Goal: Task Accomplishment & Management: Manage account settings

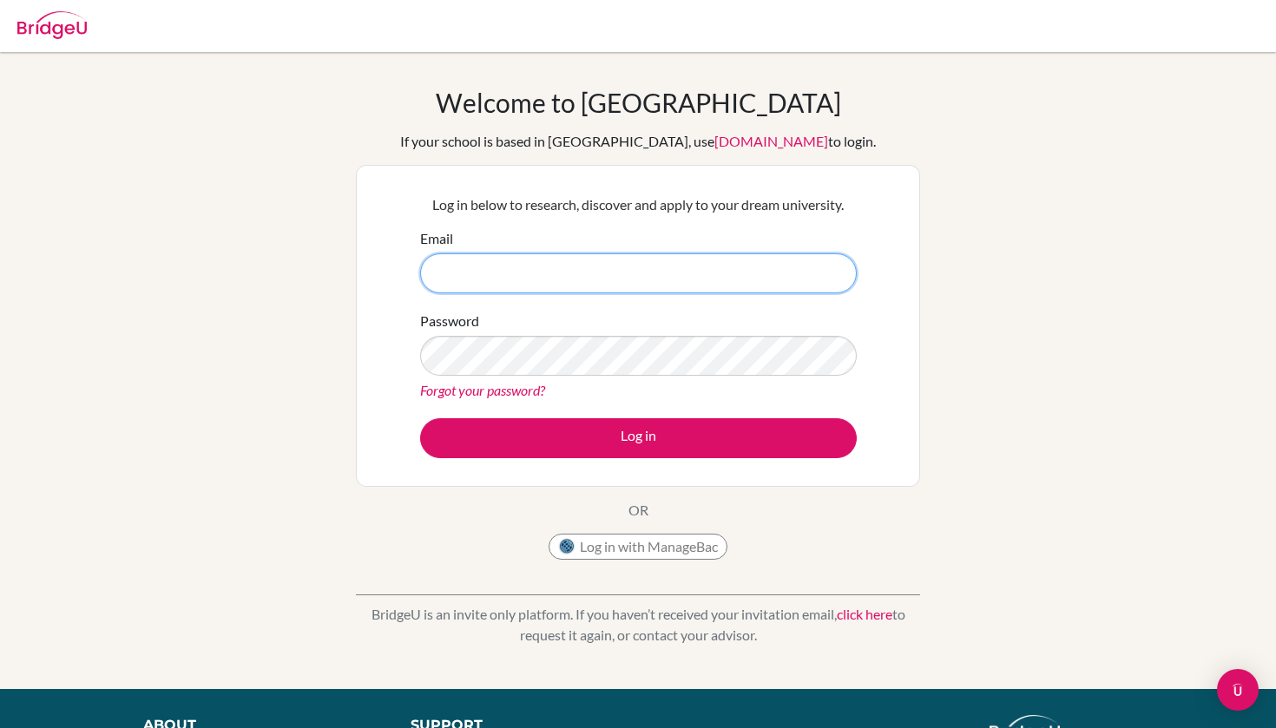
click at [596, 275] on input "Email" at bounding box center [638, 273] width 436 height 40
type input "[EMAIL_ADDRESS][DOMAIN_NAME]"
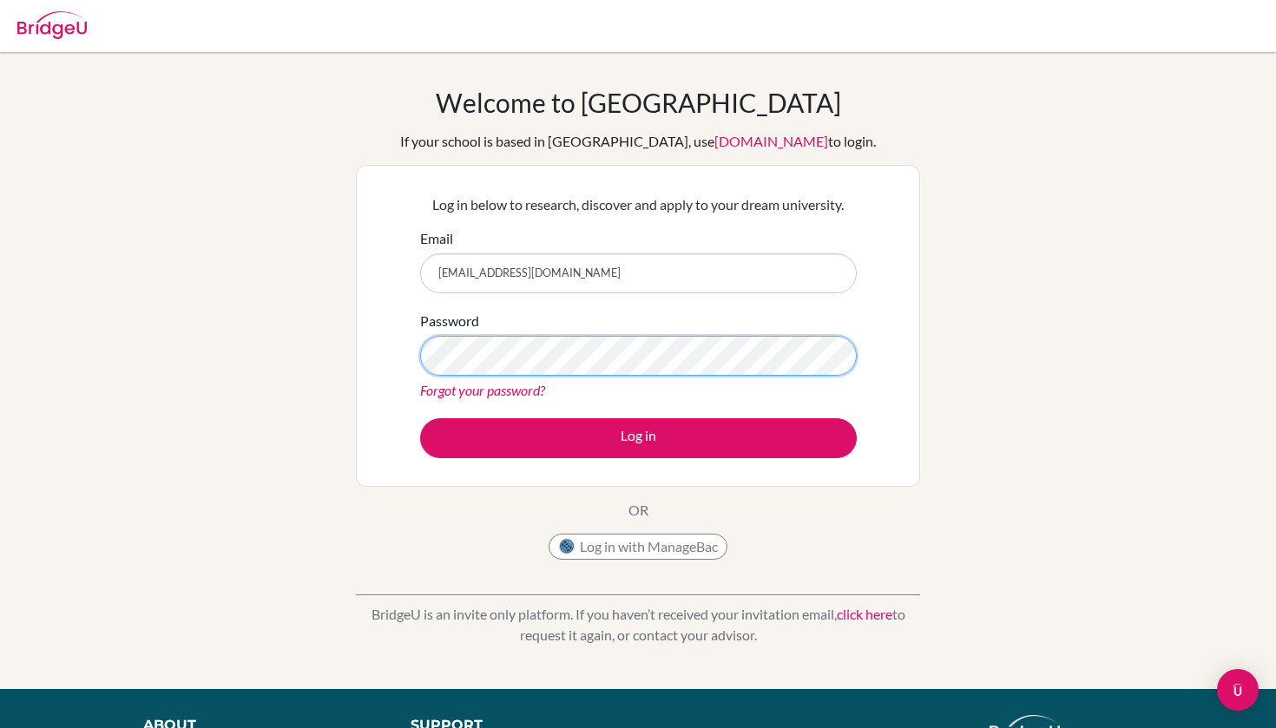
click at [638, 437] on button "Log in" at bounding box center [638, 438] width 436 height 40
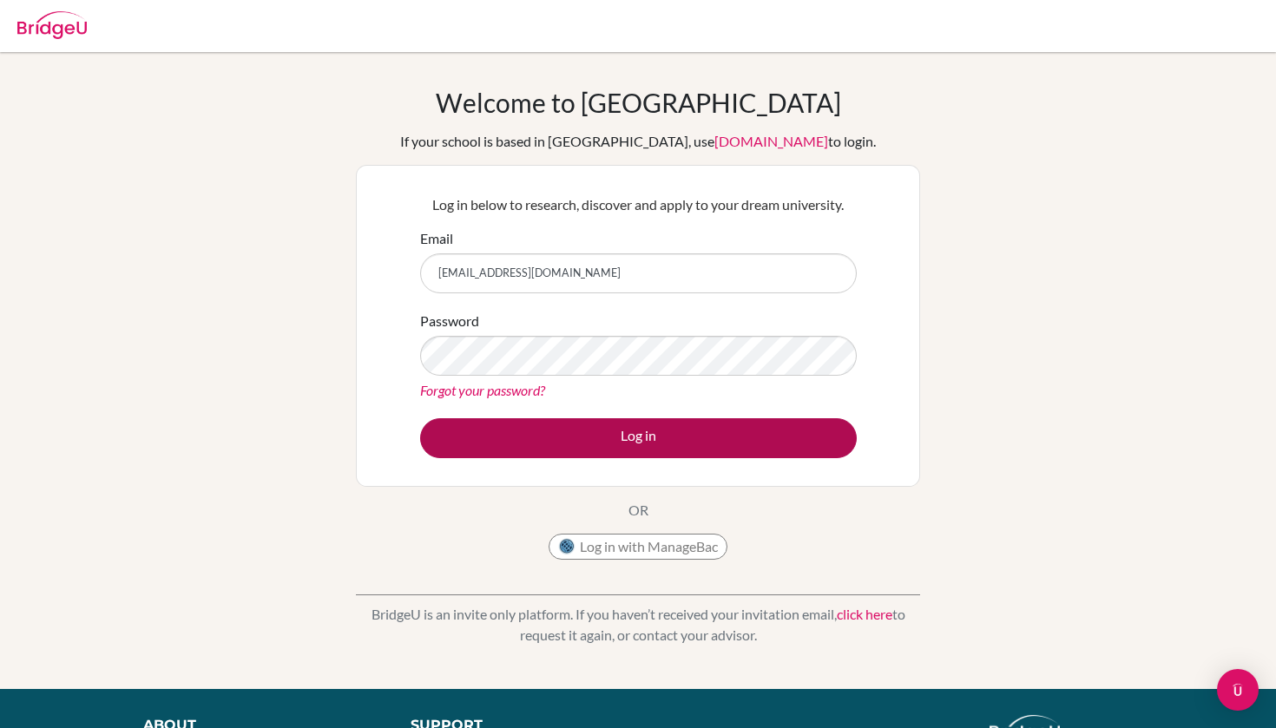
click at [505, 443] on button "Log in" at bounding box center [638, 438] width 436 height 40
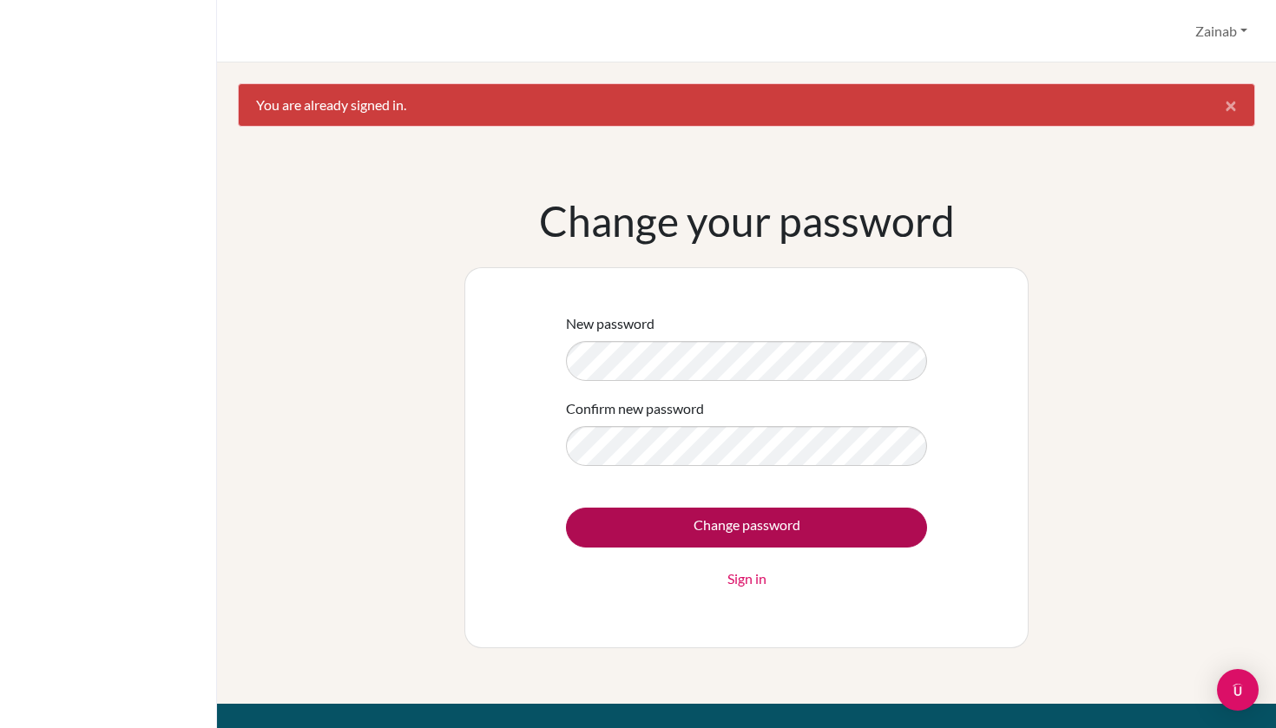
click at [693, 528] on input "Change password" at bounding box center [746, 528] width 361 height 40
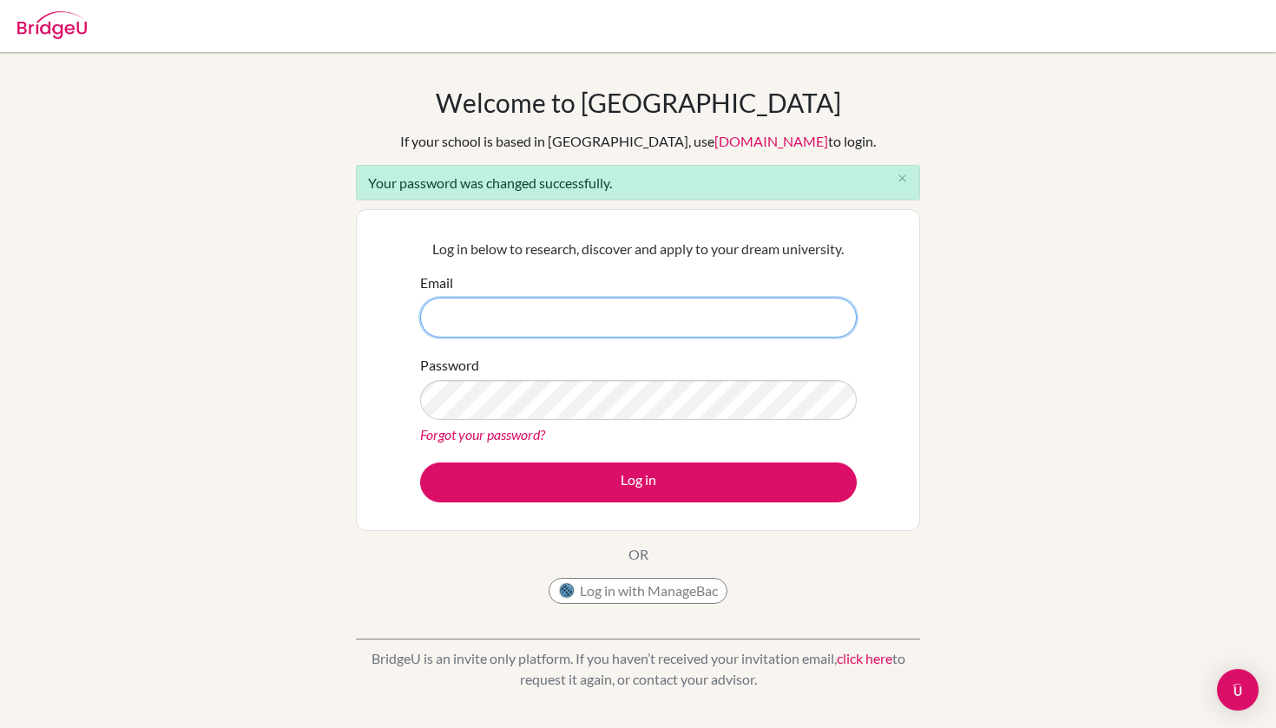
type input "[EMAIL_ADDRESS][DOMAIN_NAME]"
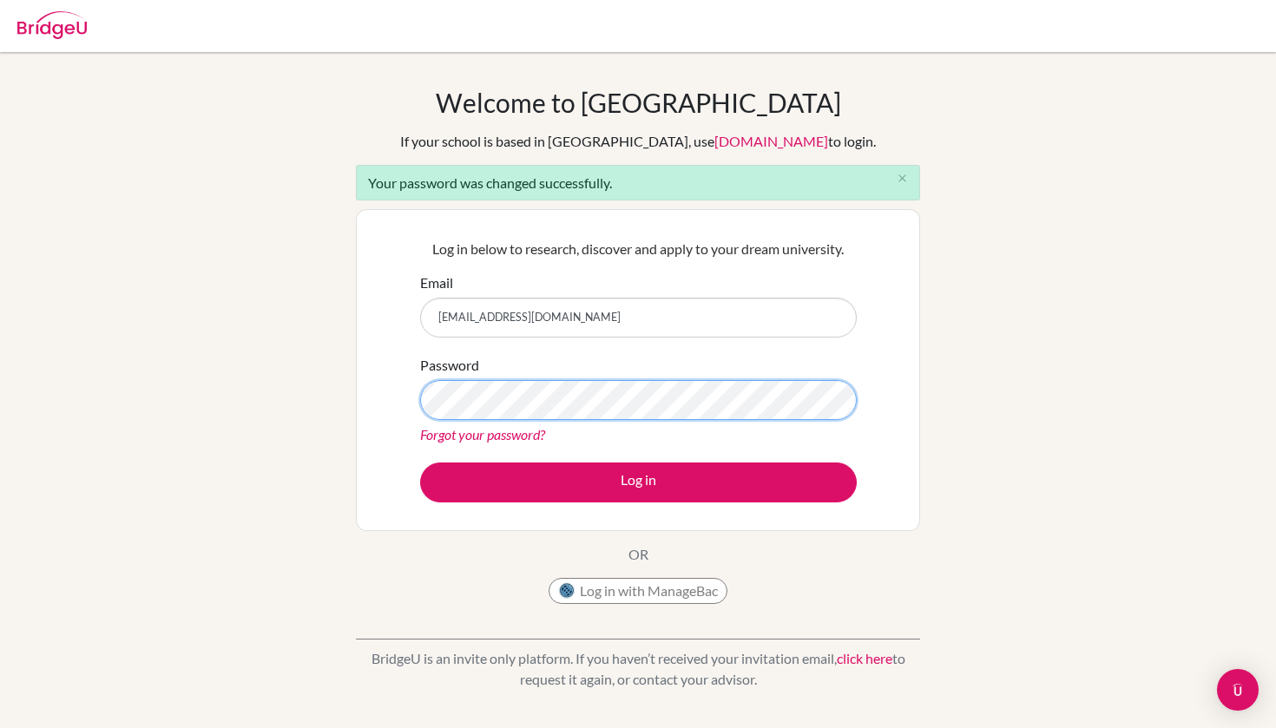
click at [638, 482] on button "Log in" at bounding box center [638, 483] width 436 height 40
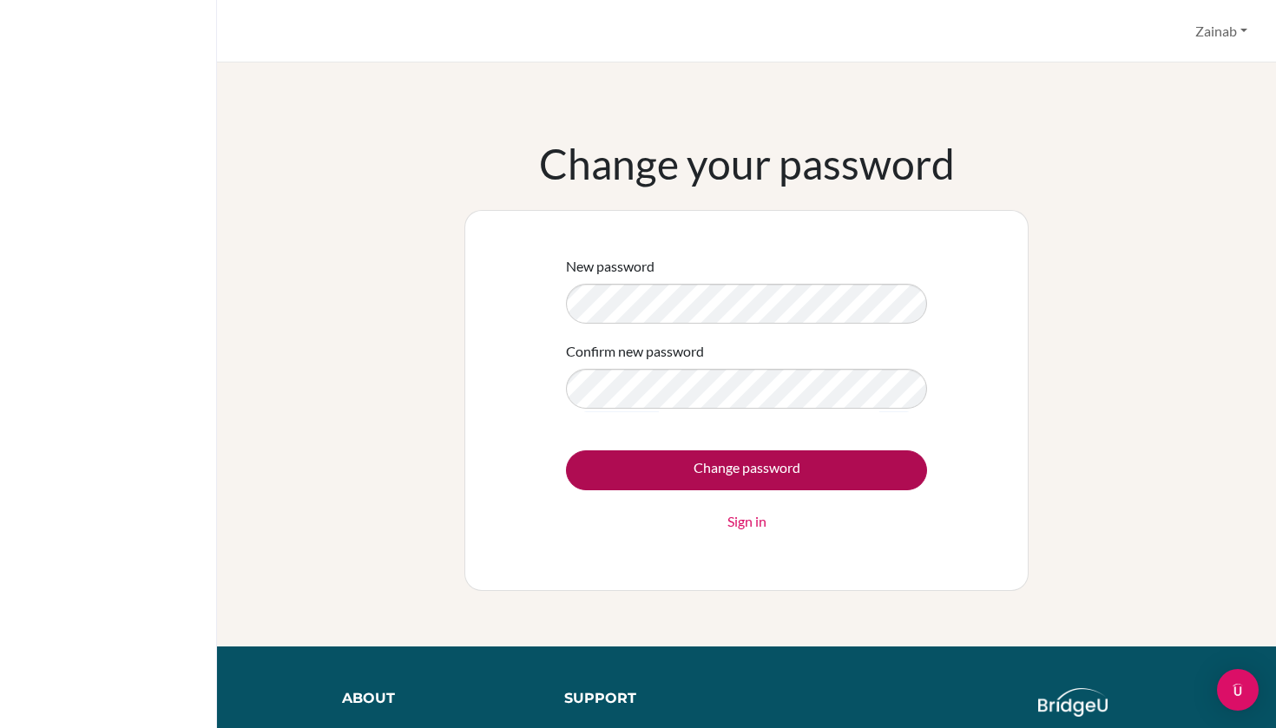
click at [707, 459] on input "Change password" at bounding box center [746, 470] width 361 height 40
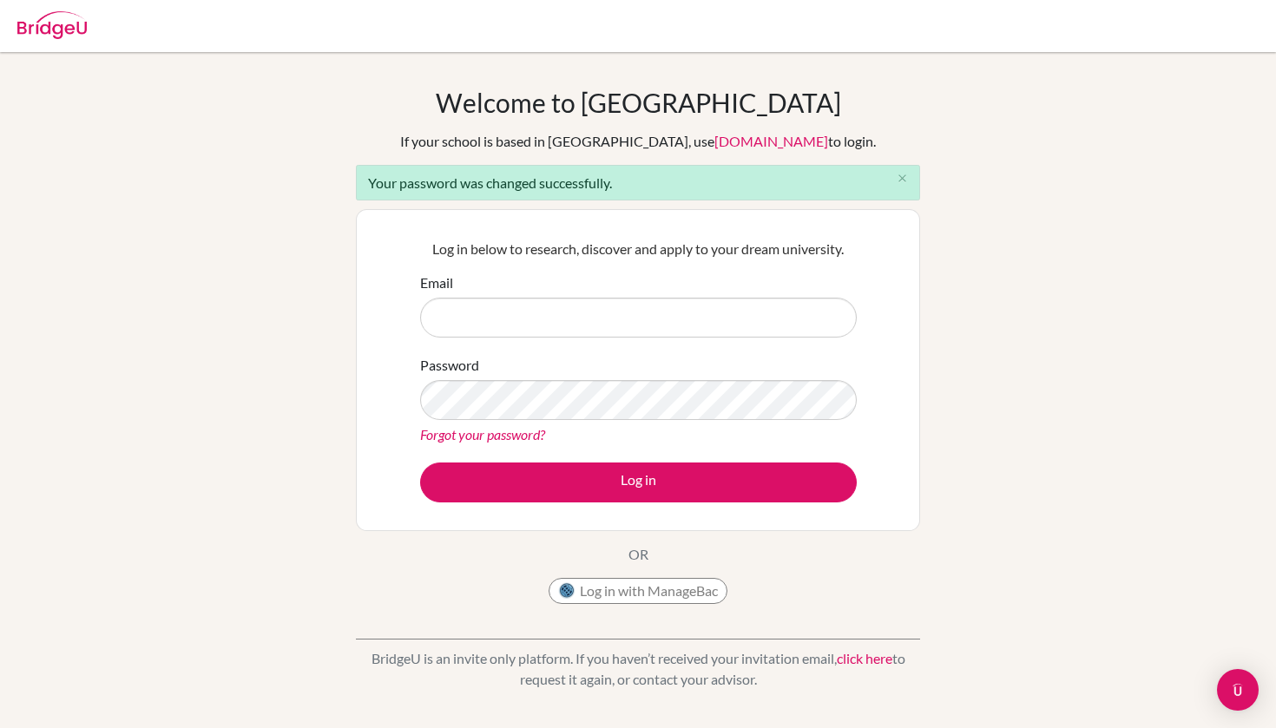
click at [849, 343] on form "Email Password Forgot your password? Log in" at bounding box center [638, 387] width 436 height 230
click at [573, 312] on input "Email" at bounding box center [638, 318] width 436 height 40
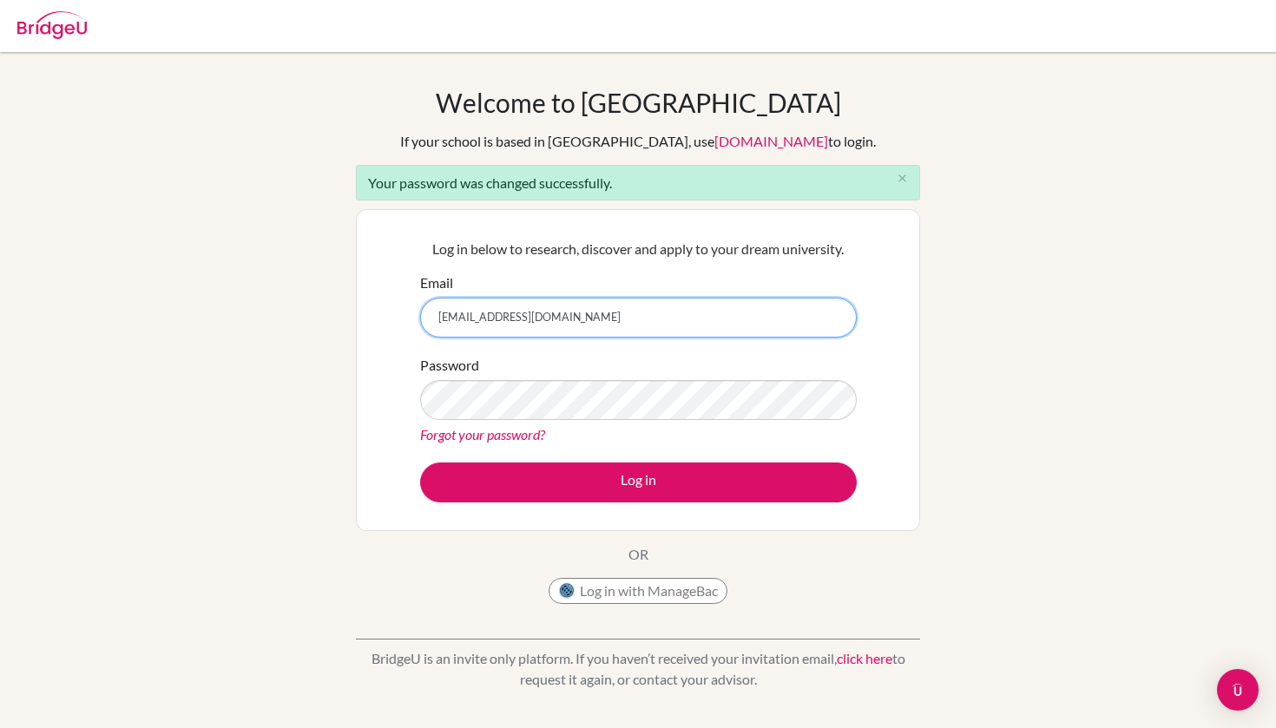
type input "[EMAIL_ADDRESS][DOMAIN_NAME]"
click at [752, 436] on div "Forgot your password?" at bounding box center [638, 434] width 436 height 21
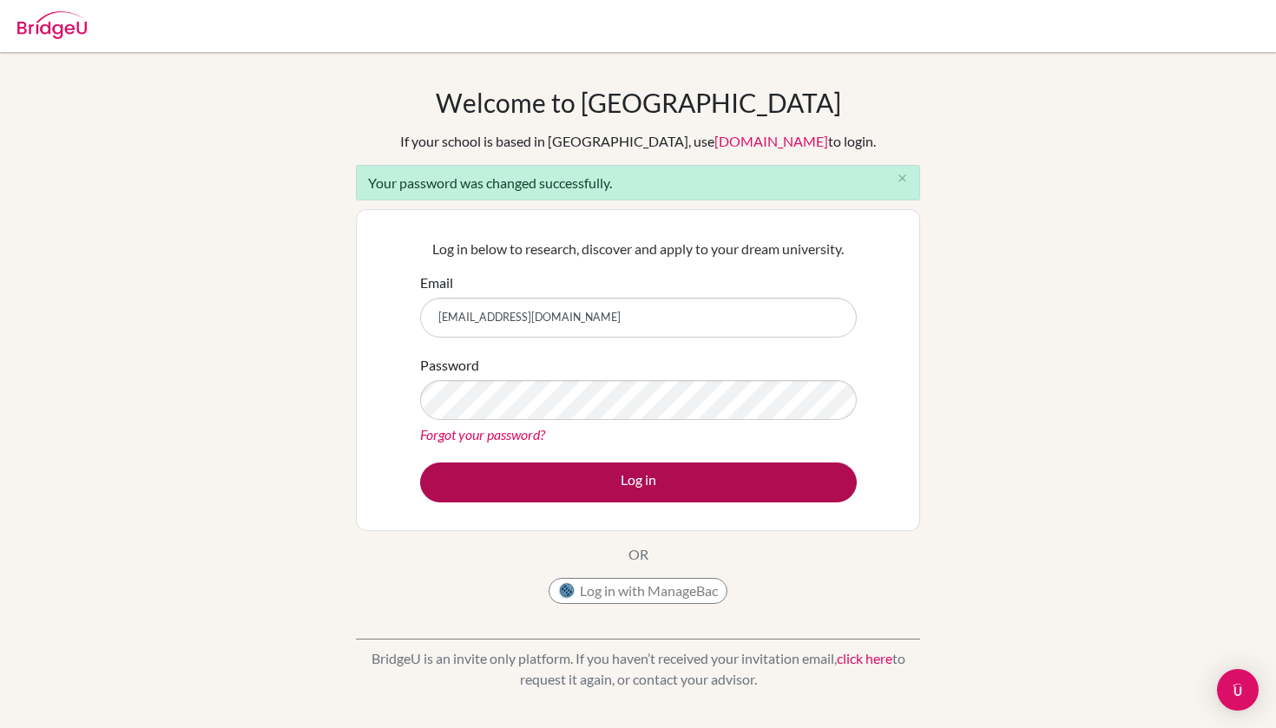
click at [634, 474] on button "Log in" at bounding box center [638, 483] width 436 height 40
